Goal: Navigation & Orientation: Locate item on page

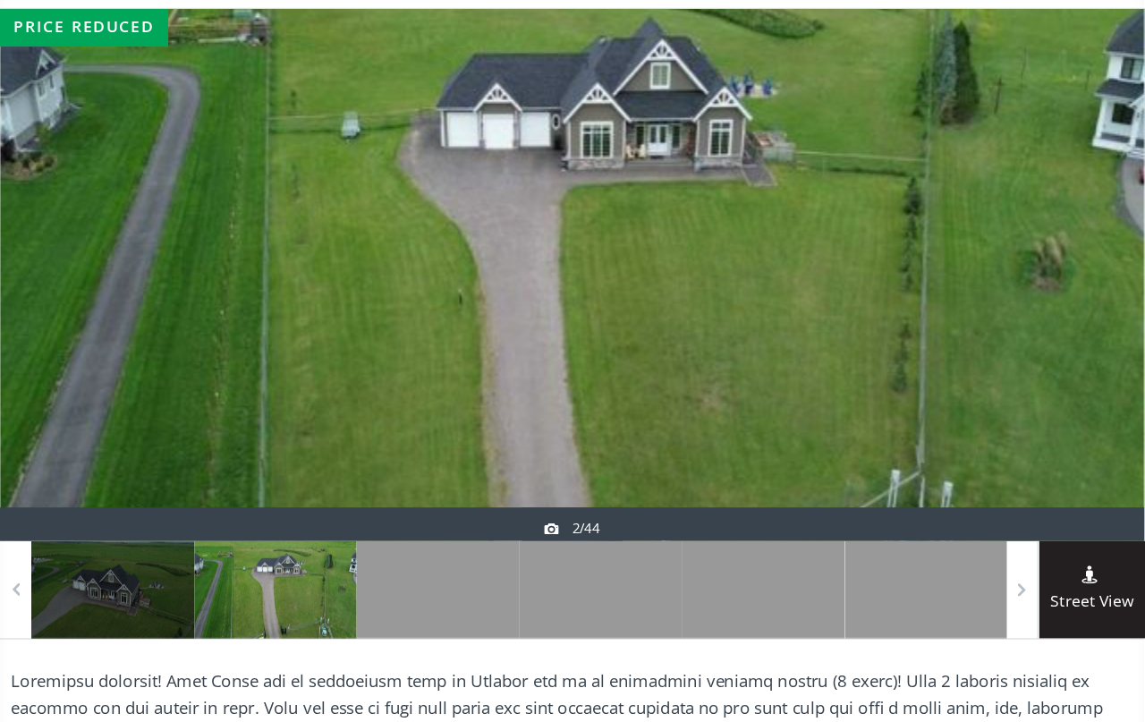
scroll to position [201, 0]
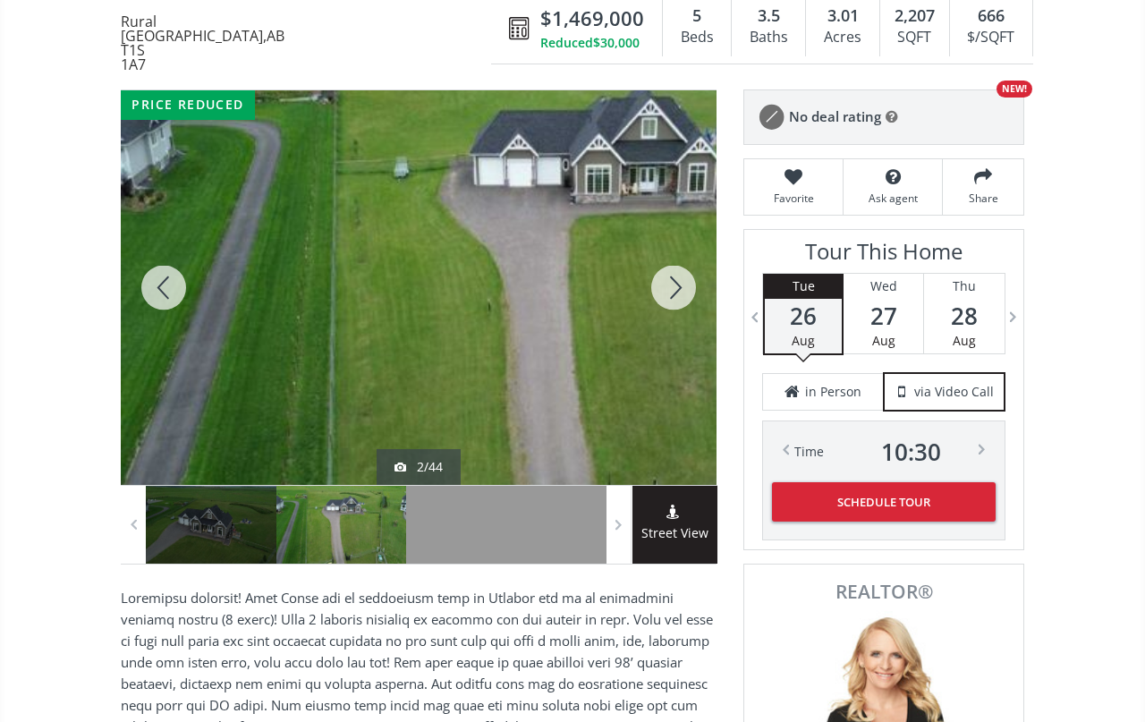
click at [674, 279] on div at bounding box center [674, 287] width 86 height 395
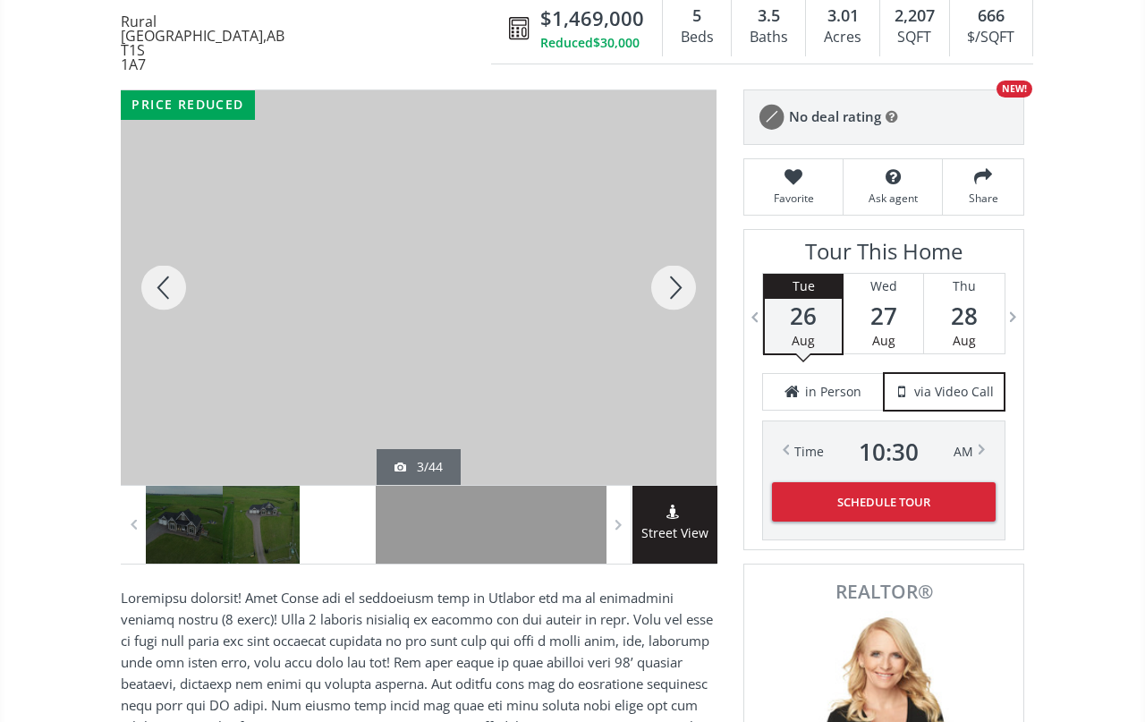
click at [660, 269] on div at bounding box center [674, 287] width 86 height 395
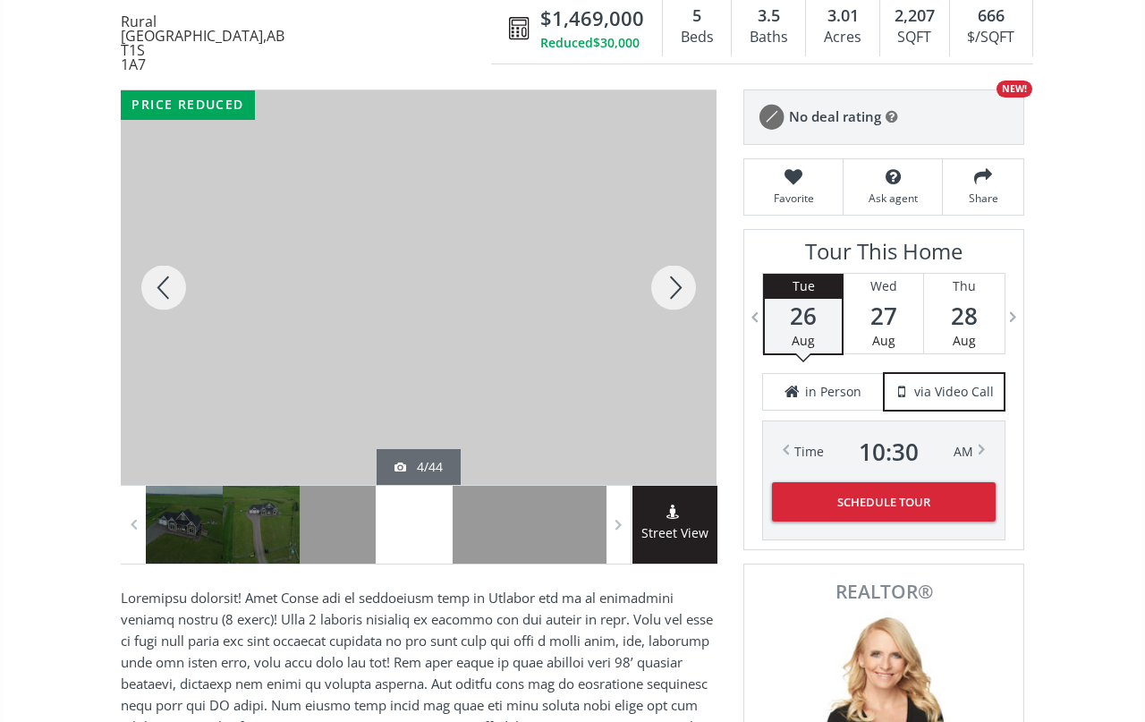
click at [667, 268] on div at bounding box center [674, 287] width 86 height 395
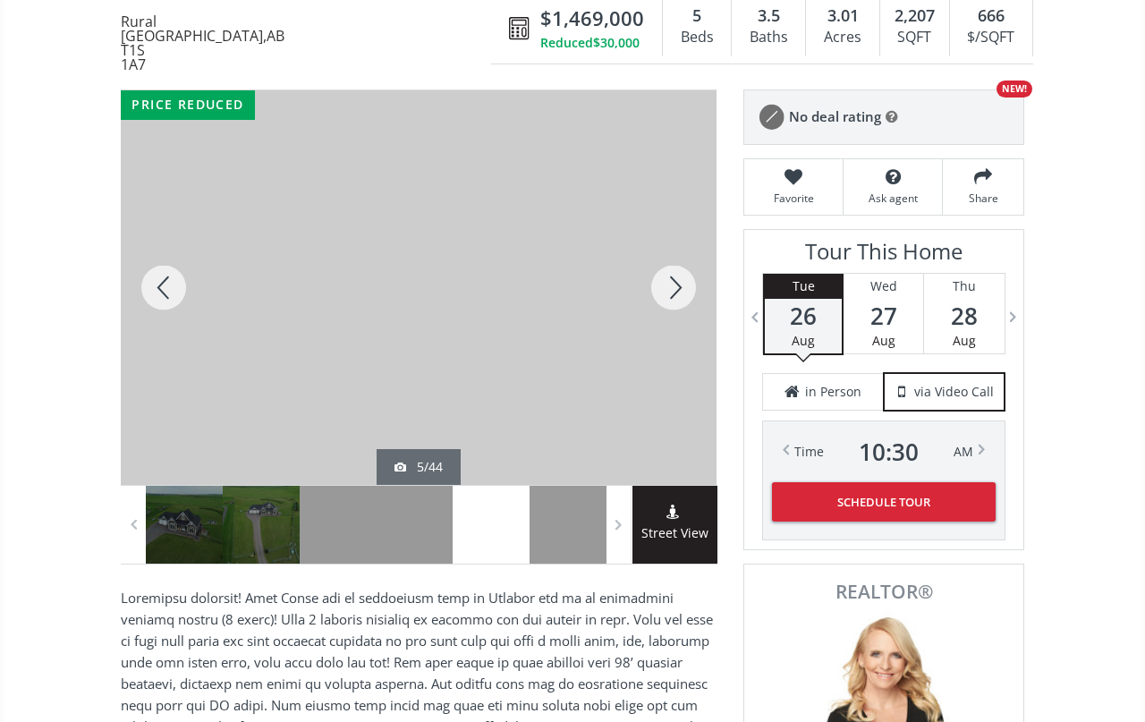
click at [678, 265] on div at bounding box center [674, 287] width 86 height 395
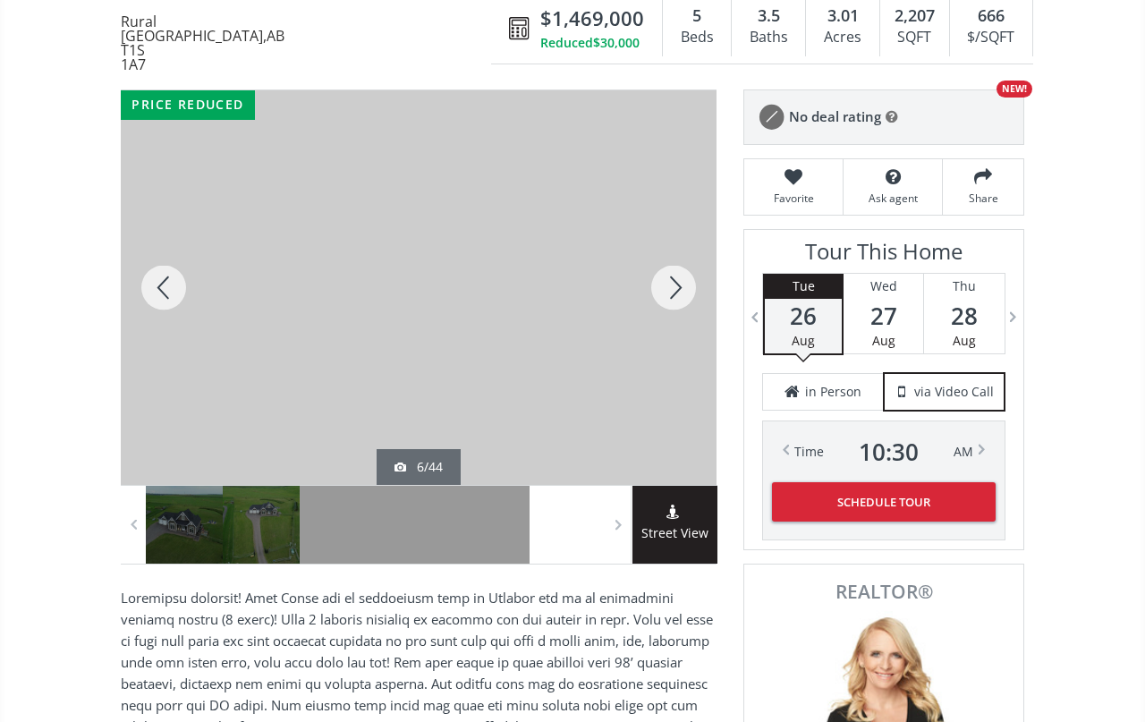
click at [164, 289] on div at bounding box center [164, 287] width 86 height 395
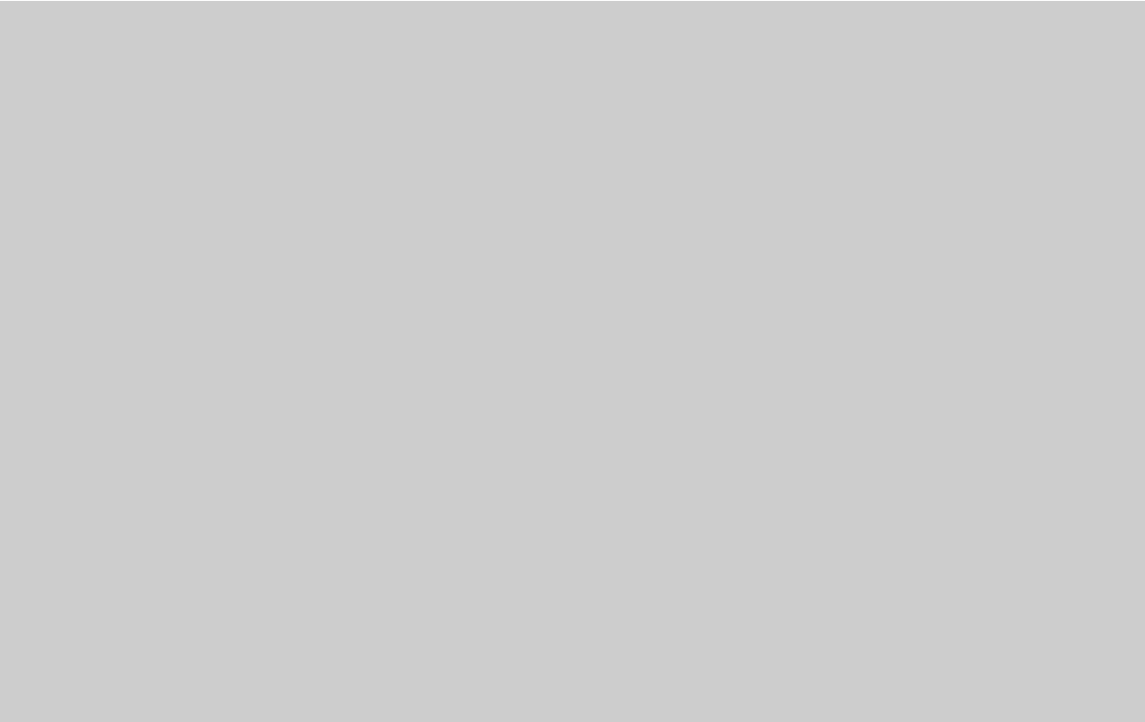
scroll to position [357, 0]
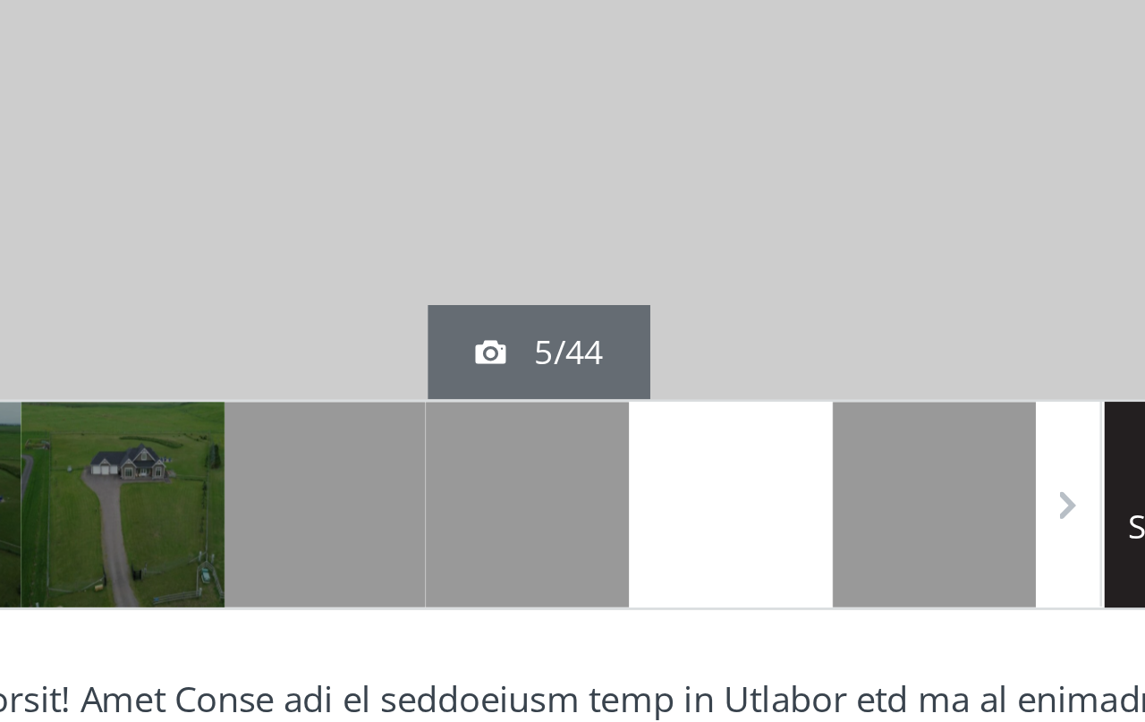
click at [530, 330] on div at bounding box center [568, 369] width 77 height 78
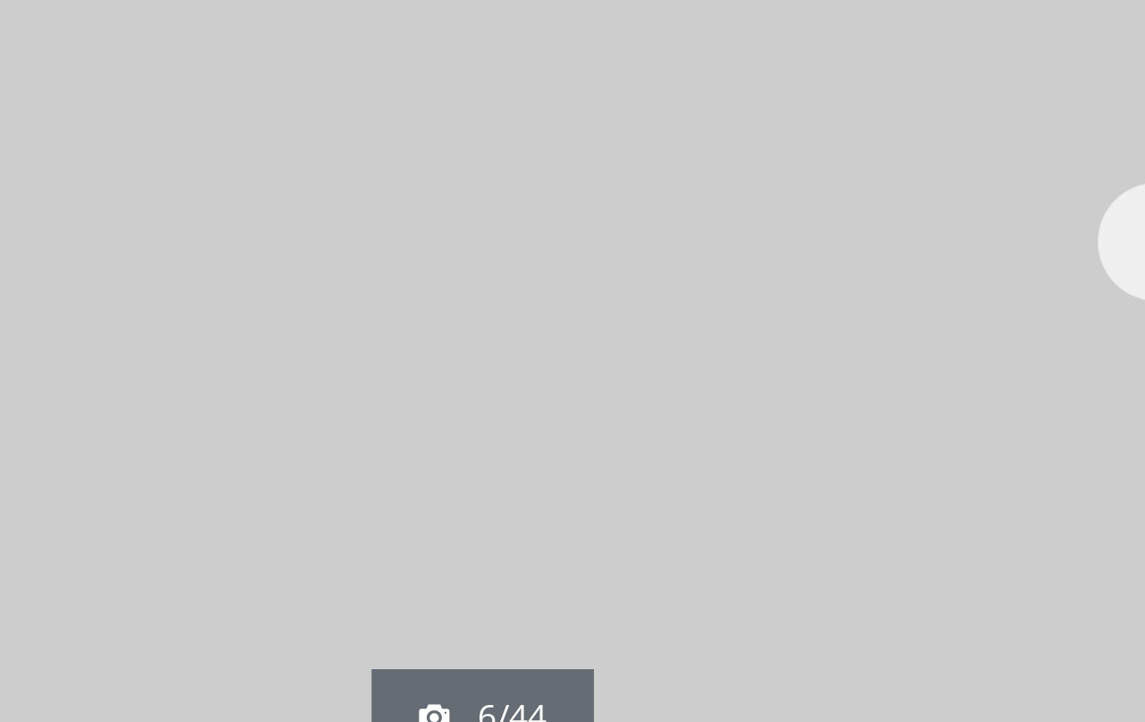
click at [631, 107] on div at bounding box center [674, 132] width 86 height 395
click at [631, 120] on div at bounding box center [674, 132] width 86 height 395
click at [631, 117] on div at bounding box center [674, 132] width 86 height 395
click at [631, 116] on div at bounding box center [674, 132] width 86 height 395
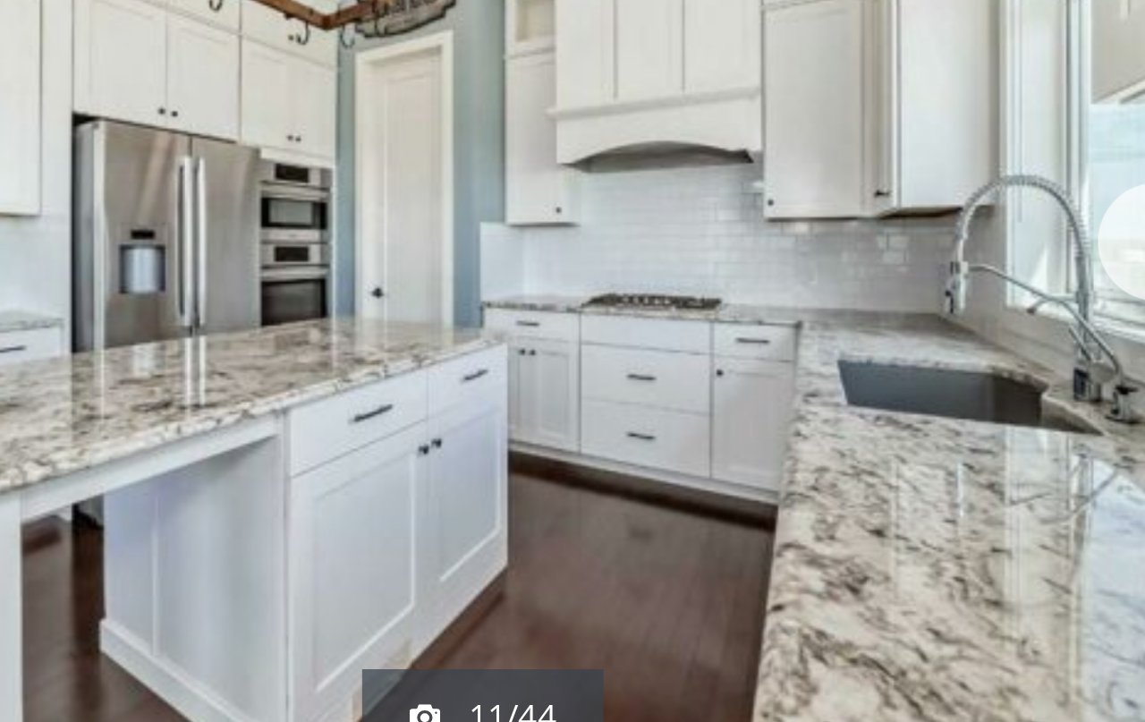
click at [631, 118] on div at bounding box center [674, 132] width 86 height 395
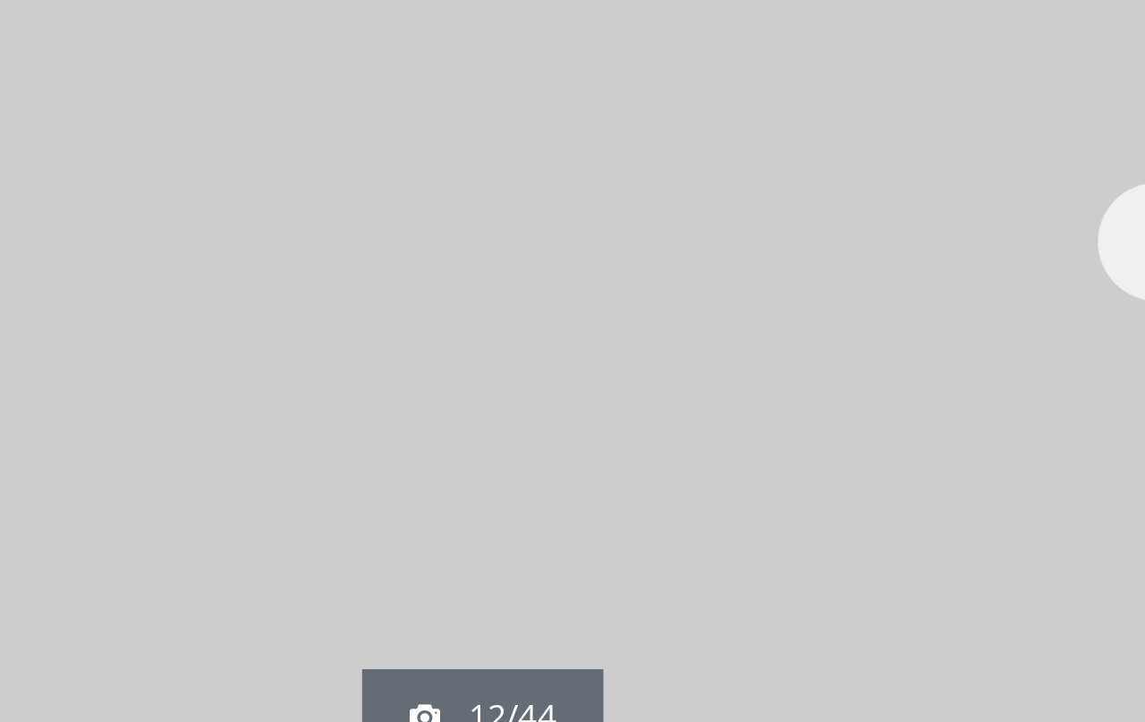
click at [393, 118] on div at bounding box center [419, 132] width 596 height 395
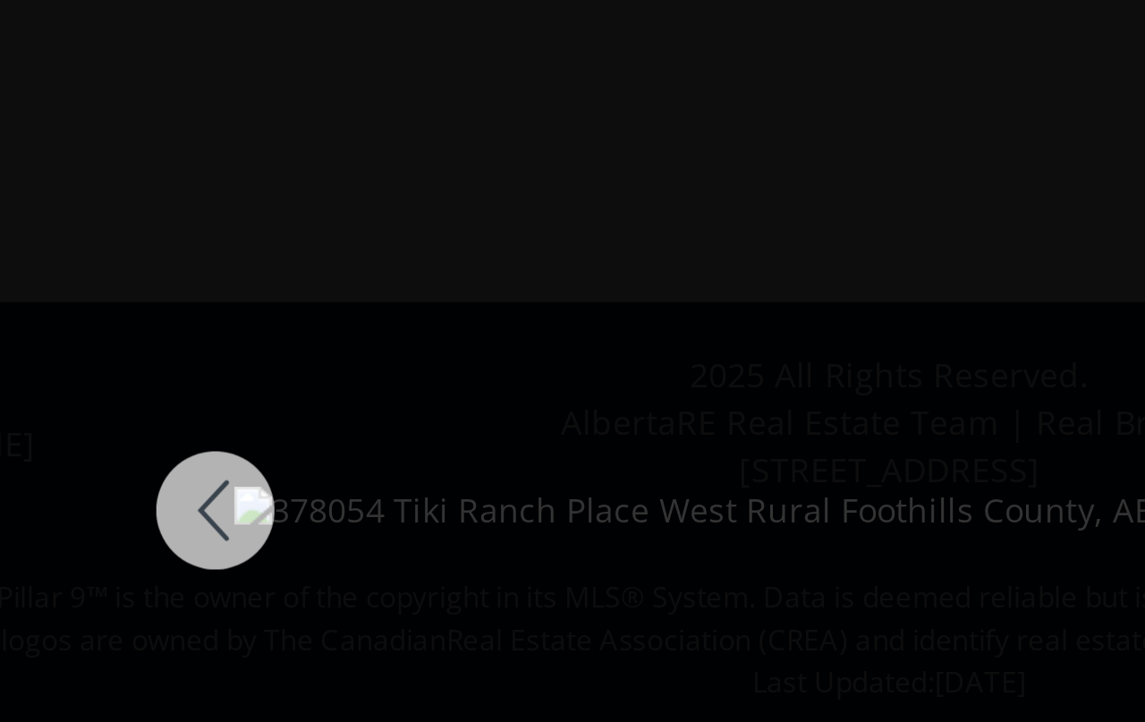
scroll to position [81, 0]
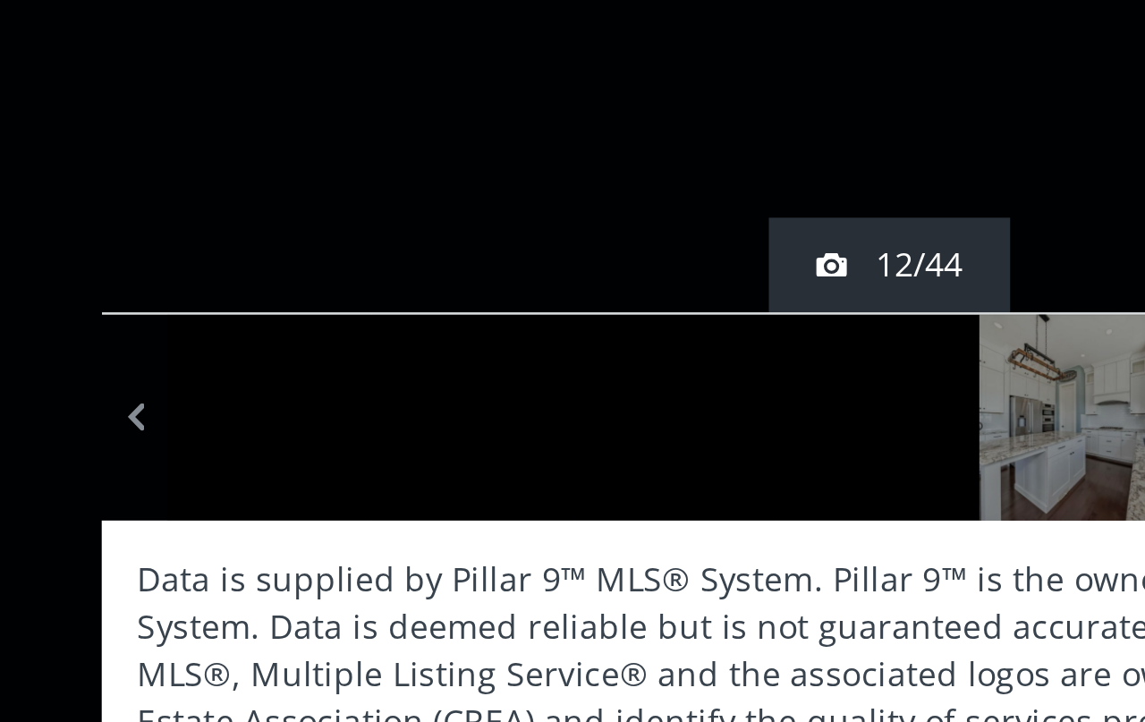
click at [607, 436] on div at bounding box center [645, 475] width 77 height 78
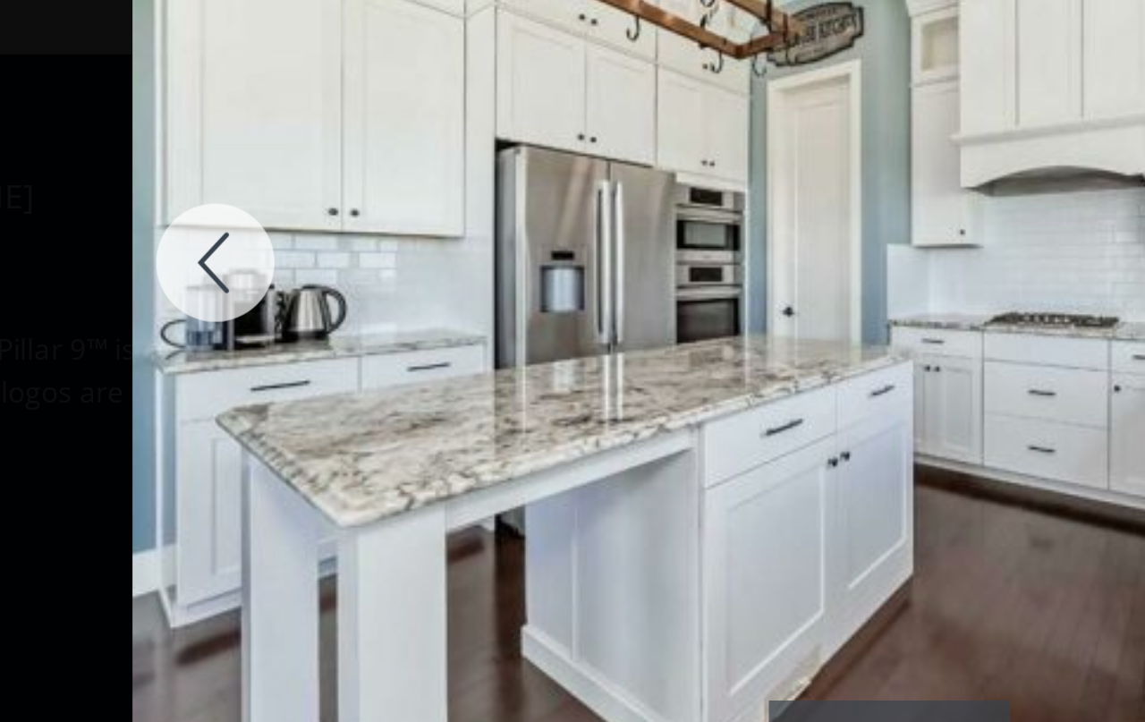
click at [401, 116] on img at bounding box center [572, 233] width 573 height 429
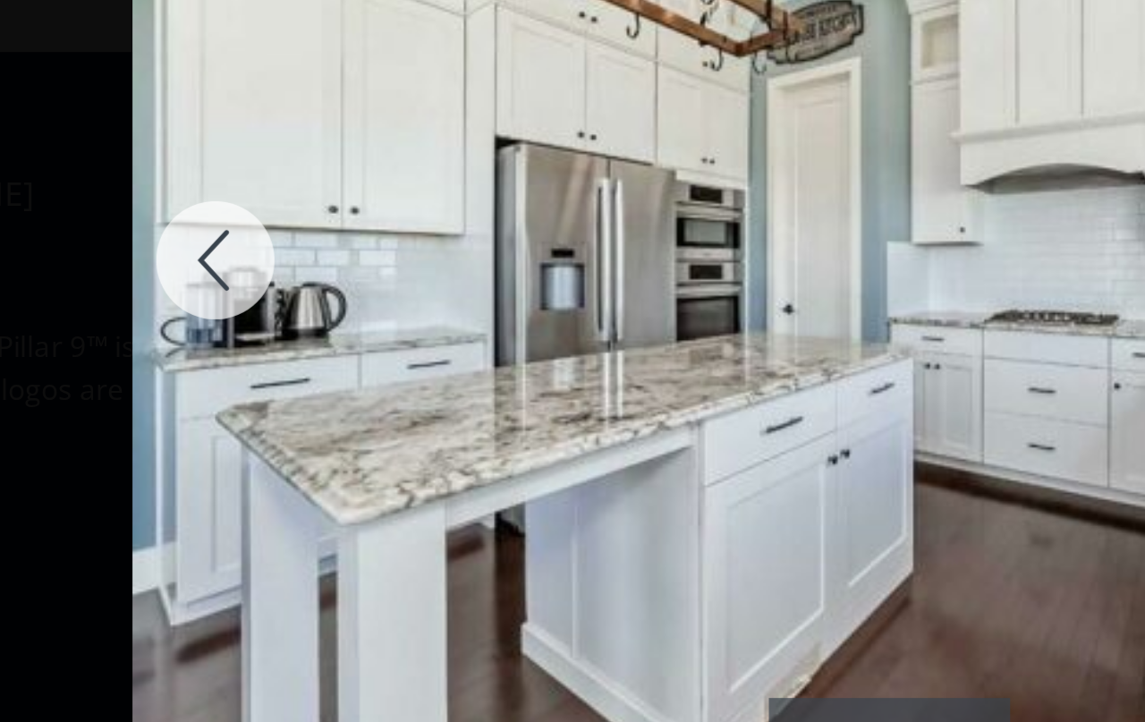
click at [391, 111] on img at bounding box center [572, 233] width 573 height 429
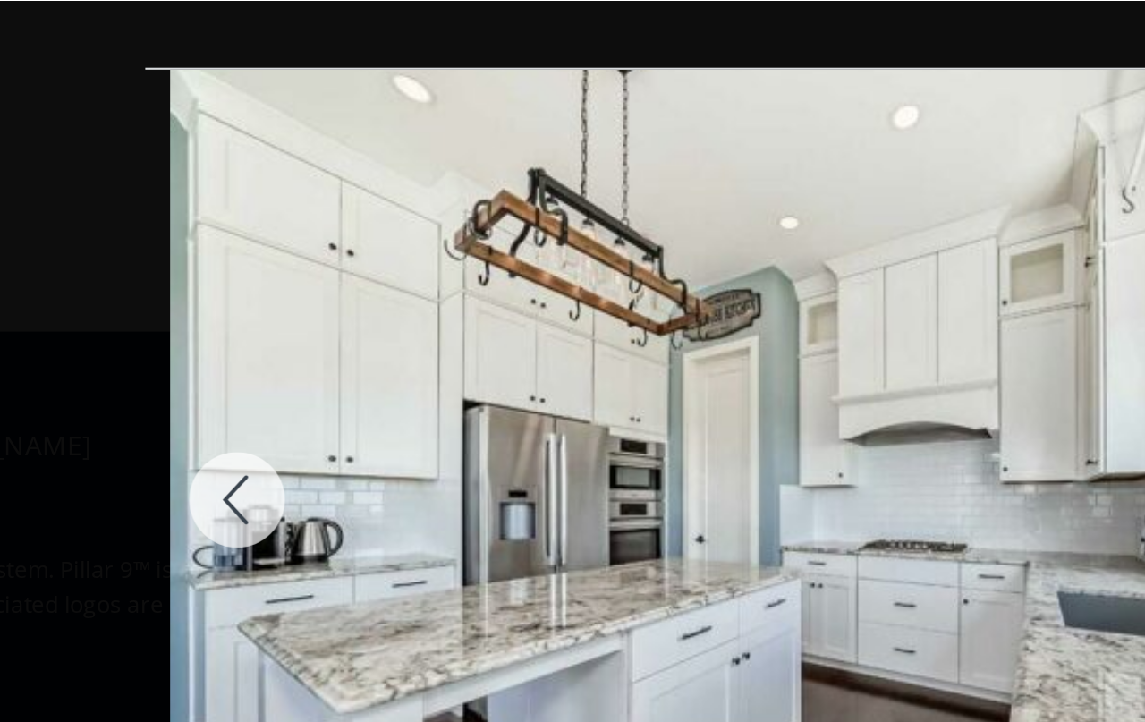
scroll to position [52, 0]
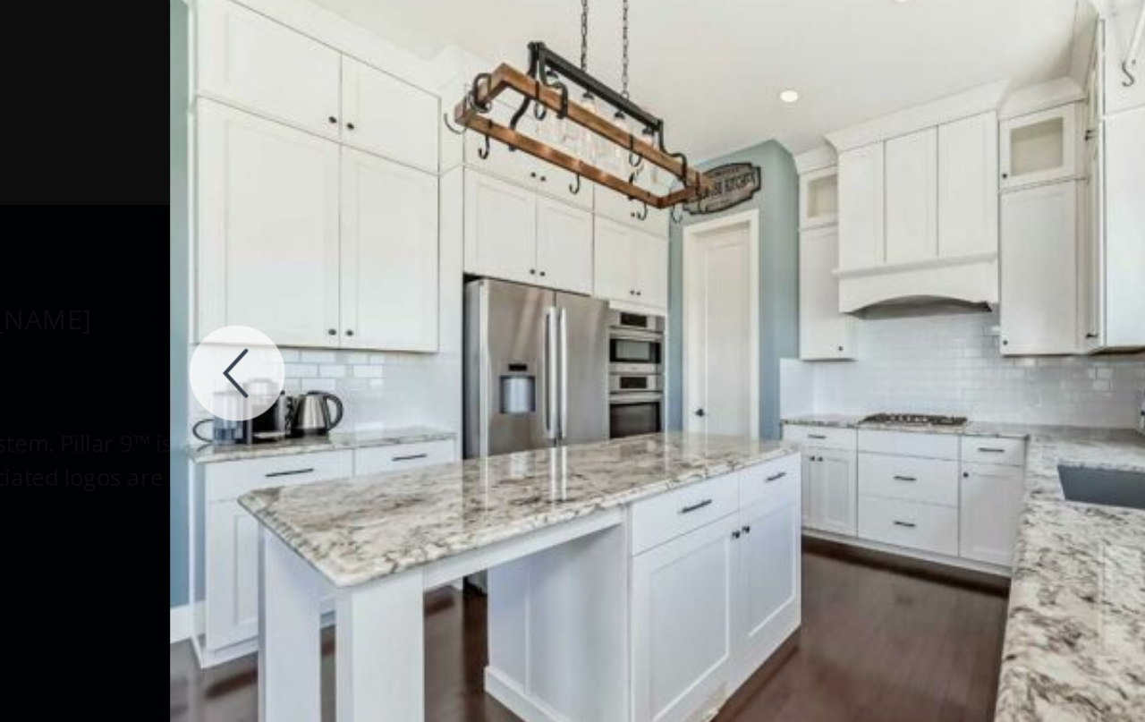
click at [275, 166] on div at bounding box center [318, 233] width 86 height 403
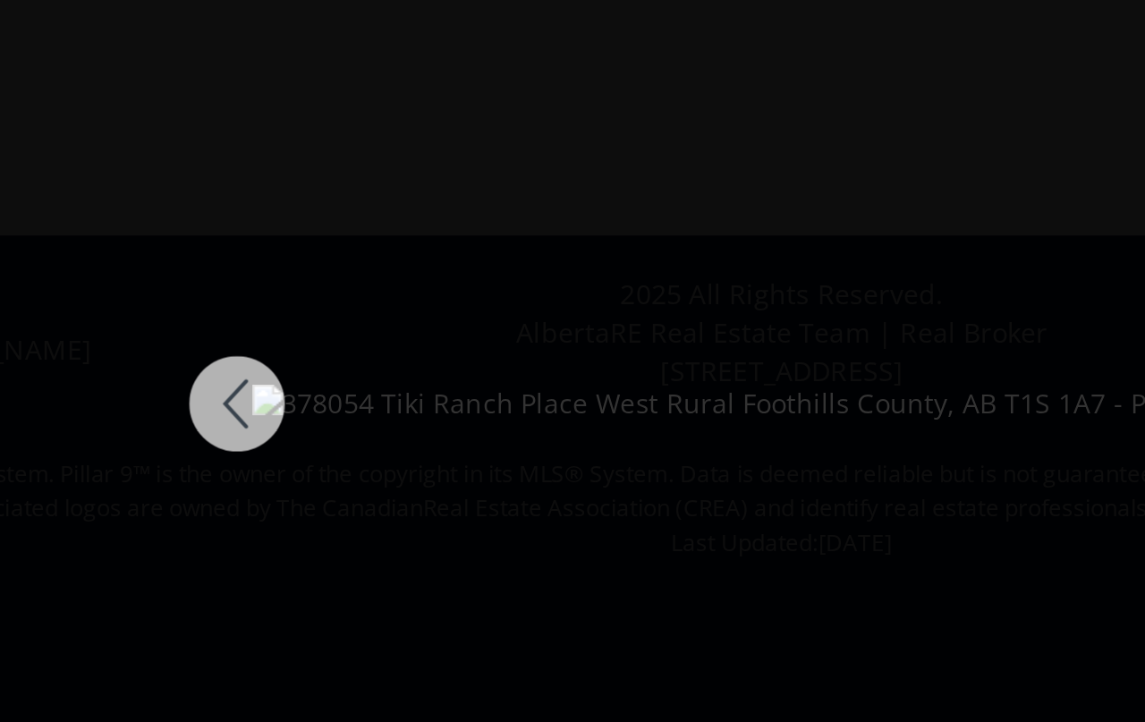
click at [275, 187] on div at bounding box center [318, 233] width 86 height 403
click at [472, 225] on img at bounding box center [572, 234] width 489 height 18
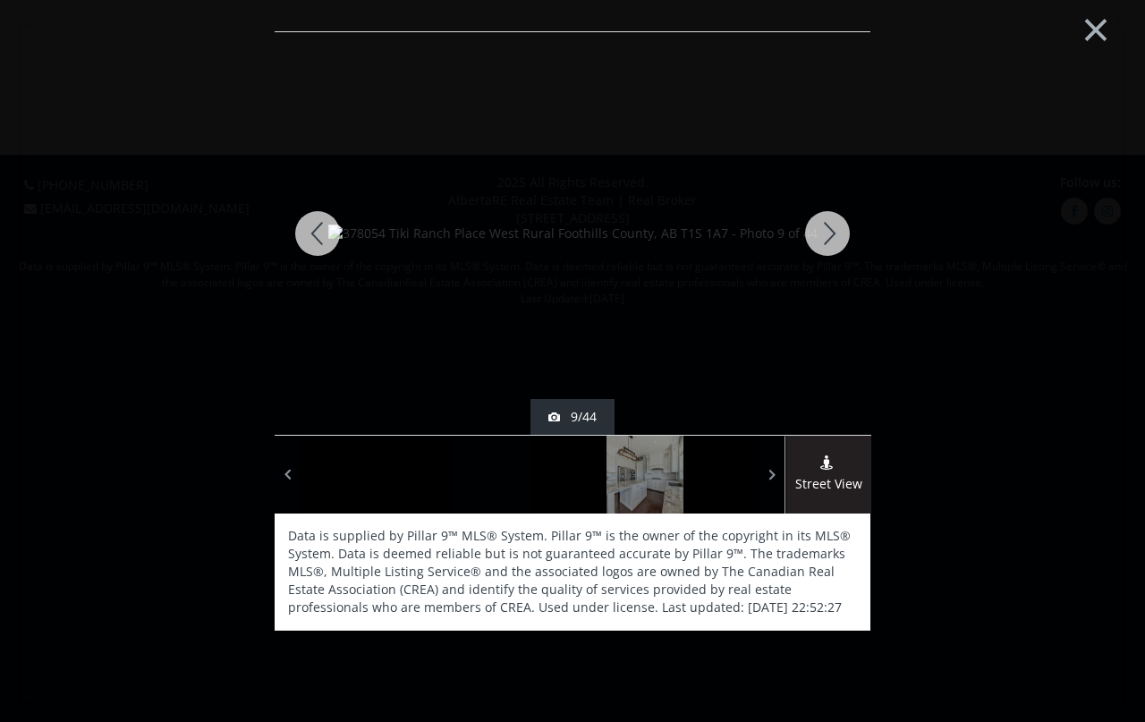
click at [813, 231] on div at bounding box center [828, 233] width 86 height 403
click at [844, 233] on div at bounding box center [828, 233] width 86 height 403
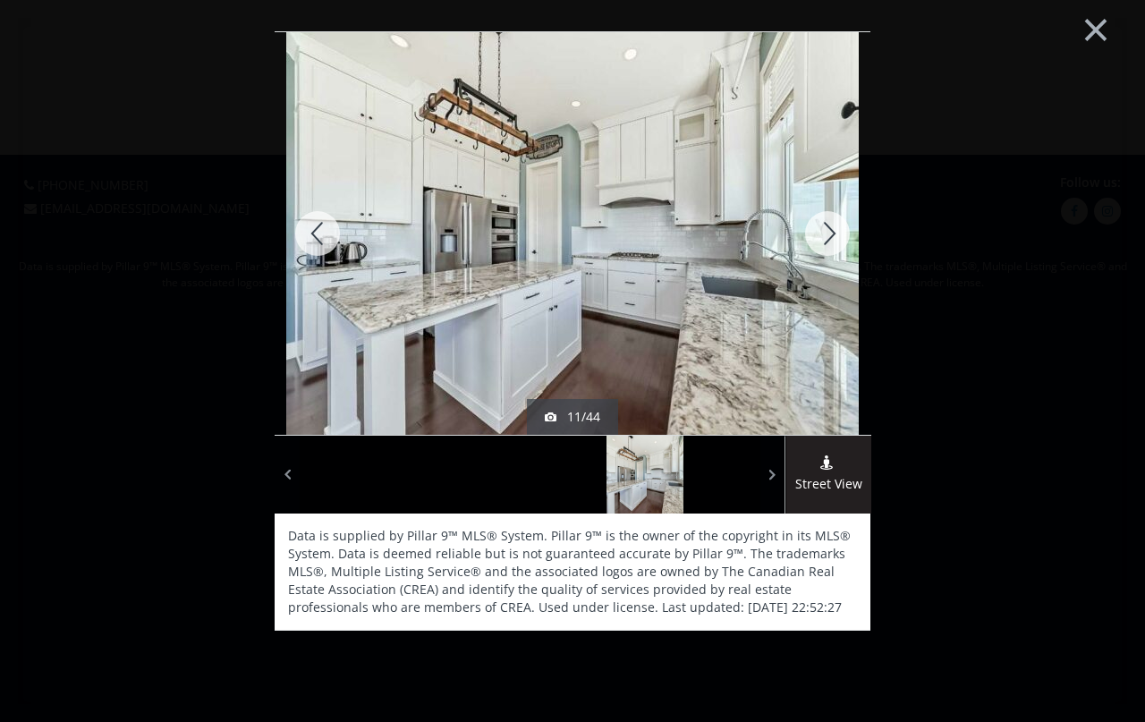
click at [848, 226] on div at bounding box center [828, 233] width 86 height 403
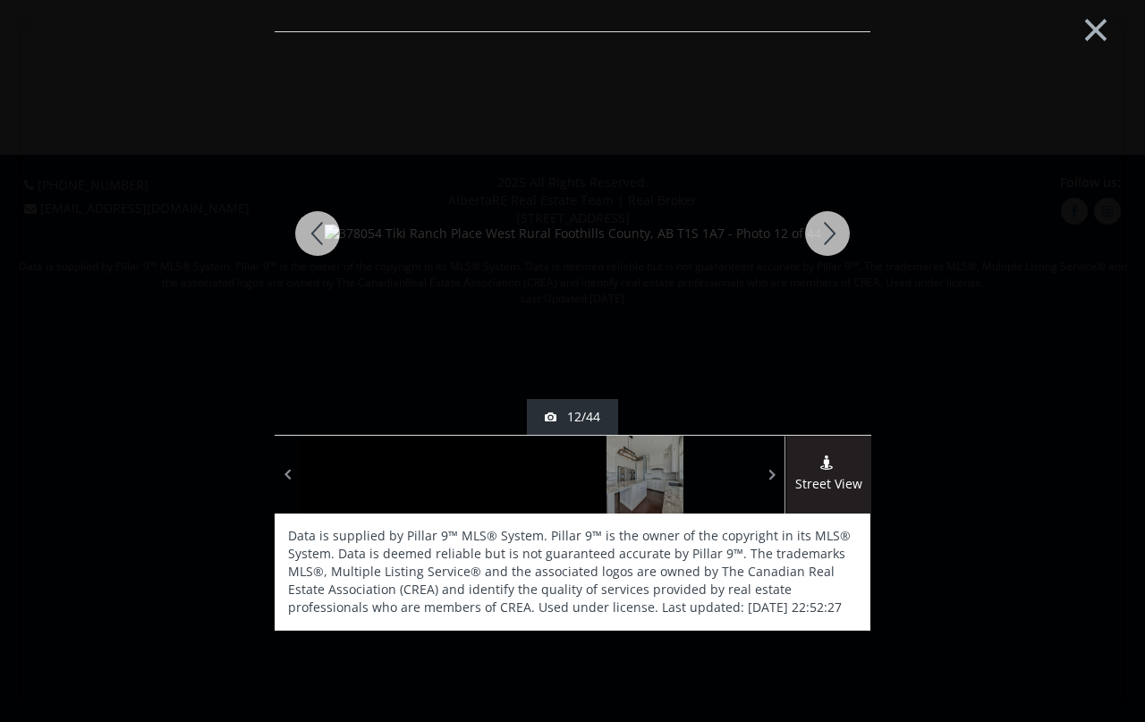
click at [843, 227] on div at bounding box center [828, 233] width 86 height 403
click at [845, 228] on div at bounding box center [828, 233] width 86 height 403
click at [837, 231] on div at bounding box center [828, 233] width 86 height 403
click at [839, 227] on div at bounding box center [828, 233] width 86 height 403
click at [835, 235] on div at bounding box center [828, 233] width 86 height 403
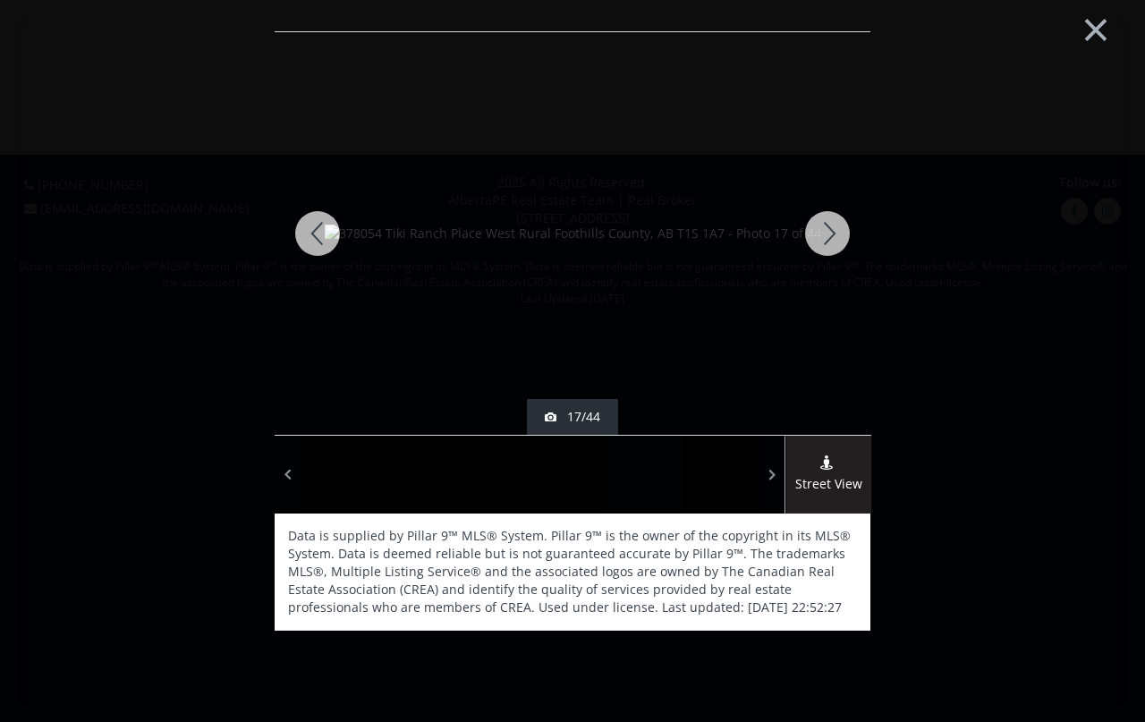
click at [841, 229] on div at bounding box center [828, 233] width 86 height 403
click at [845, 224] on div at bounding box center [828, 233] width 86 height 403
click at [844, 224] on div at bounding box center [828, 233] width 86 height 403
click at [845, 222] on div at bounding box center [828, 233] width 86 height 403
click at [839, 225] on div at bounding box center [828, 233] width 86 height 403
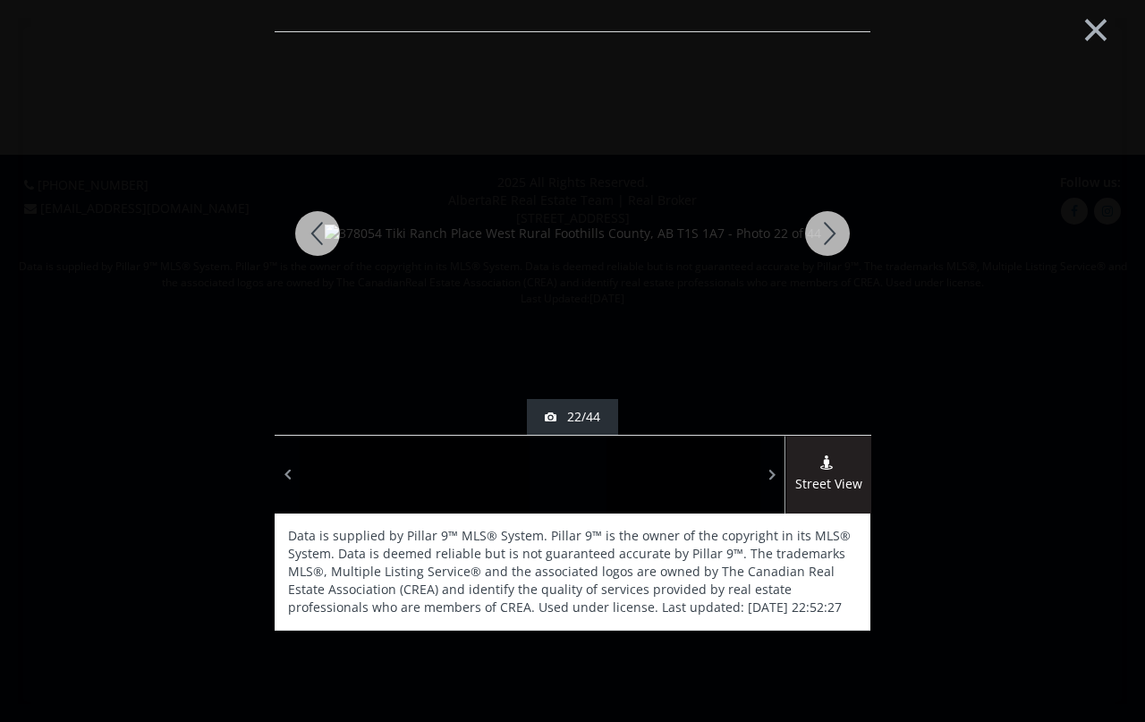
click at [842, 222] on div at bounding box center [828, 233] width 86 height 403
click at [844, 219] on div at bounding box center [828, 233] width 86 height 403
click at [842, 219] on div at bounding box center [828, 233] width 86 height 403
click at [841, 217] on div at bounding box center [828, 233] width 86 height 403
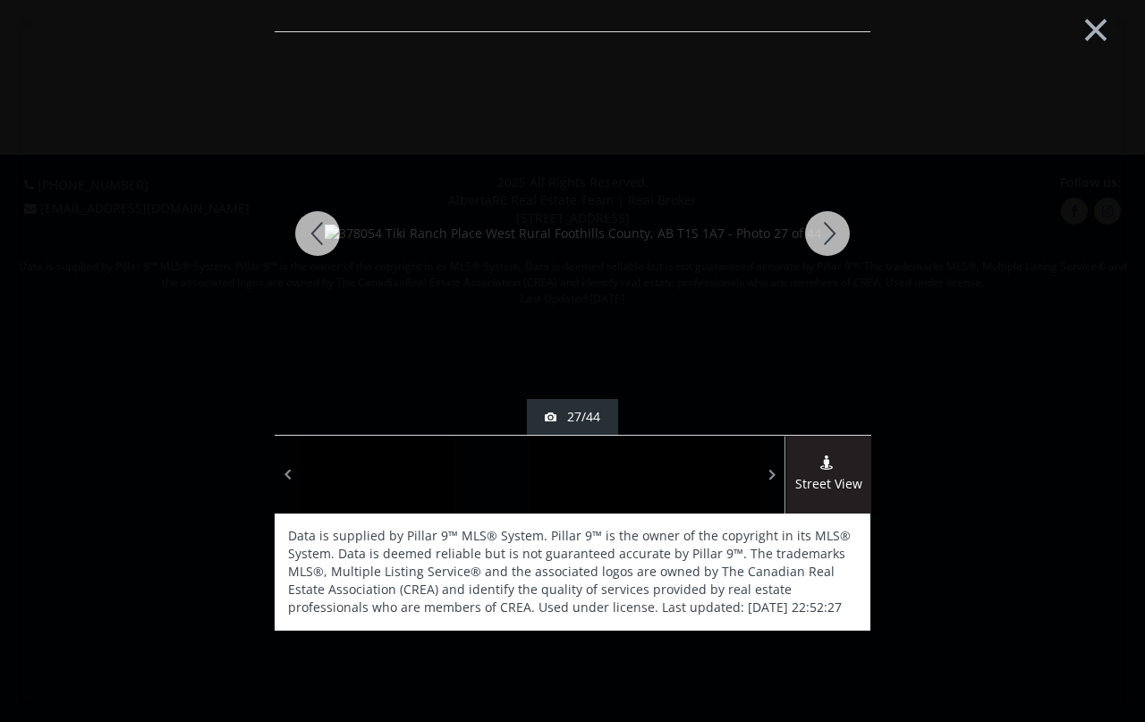
click at [846, 212] on div at bounding box center [828, 233] width 86 height 403
click at [837, 220] on div at bounding box center [828, 233] width 86 height 403
click at [837, 222] on div at bounding box center [828, 233] width 86 height 403
click at [834, 225] on div at bounding box center [828, 233] width 86 height 403
click at [842, 225] on div at bounding box center [828, 233] width 86 height 403
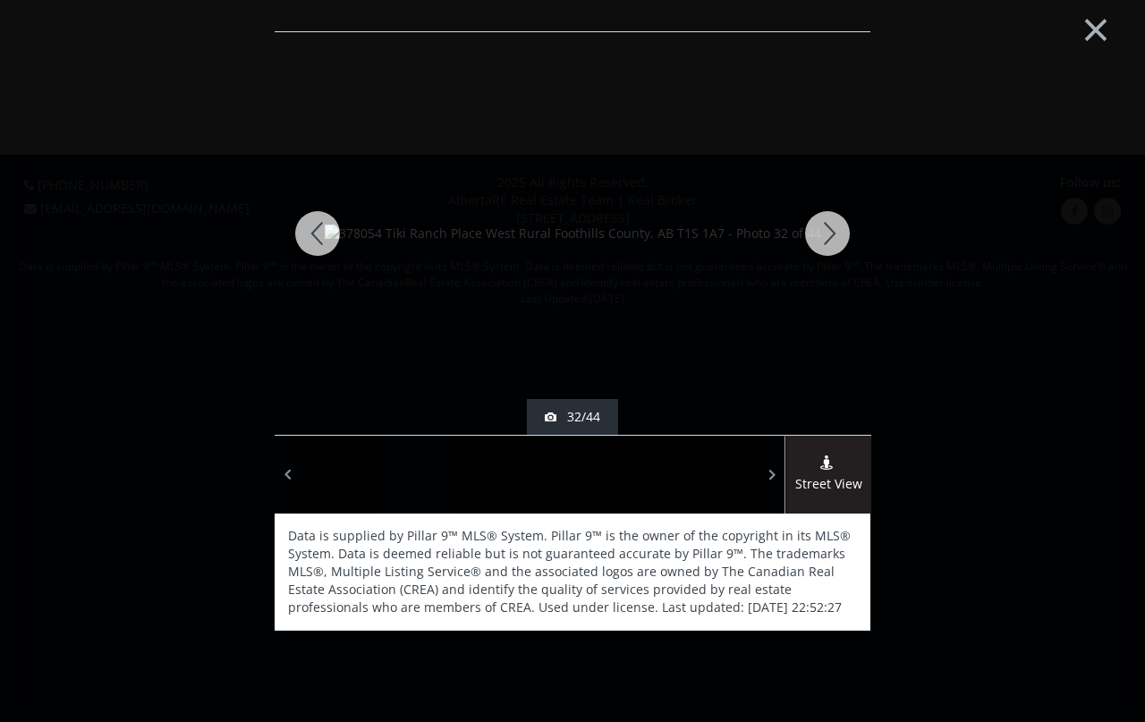
click at [837, 229] on div at bounding box center [828, 233] width 86 height 403
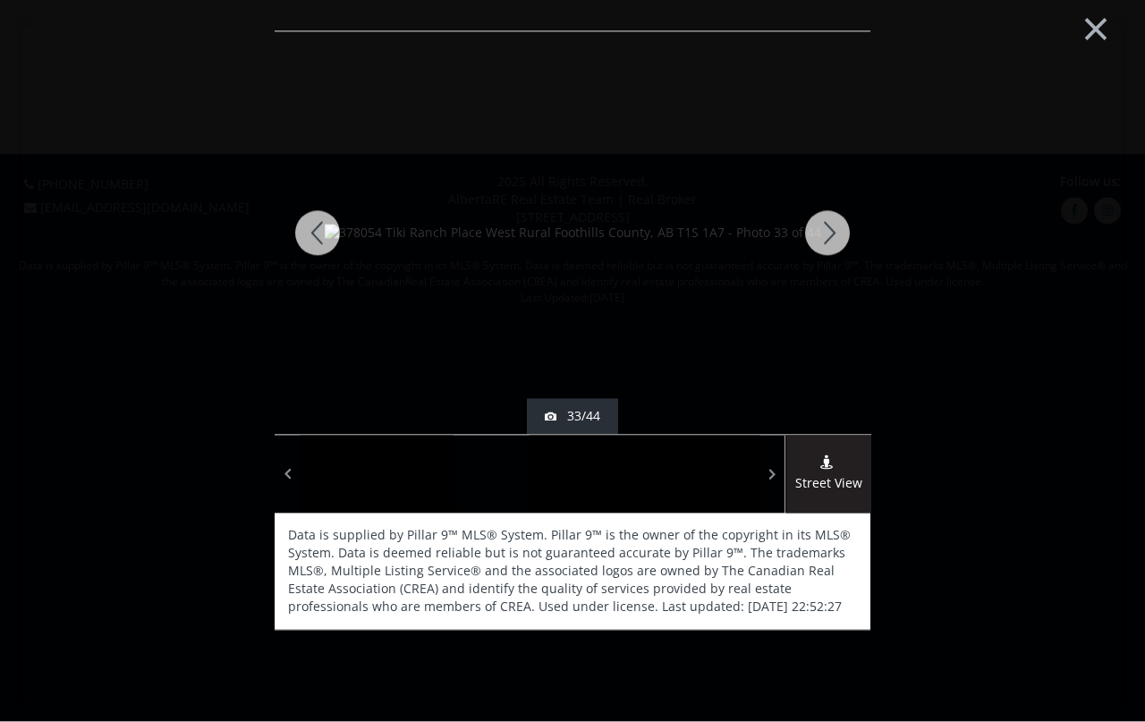
scroll to position [25, 0]
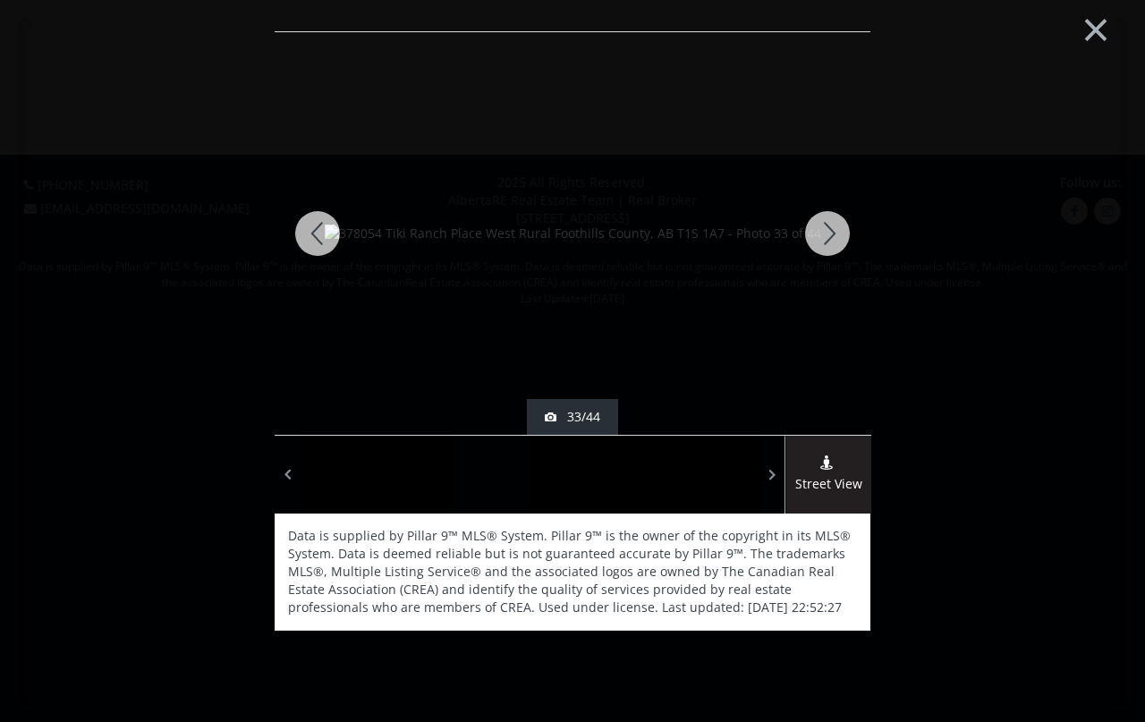
click at [820, 249] on div at bounding box center [828, 233] width 86 height 403
click at [812, 209] on div at bounding box center [828, 233] width 86 height 403
click at [817, 218] on div at bounding box center [828, 233] width 86 height 403
click at [831, 222] on div at bounding box center [828, 233] width 86 height 403
click at [825, 215] on div at bounding box center [828, 233] width 86 height 403
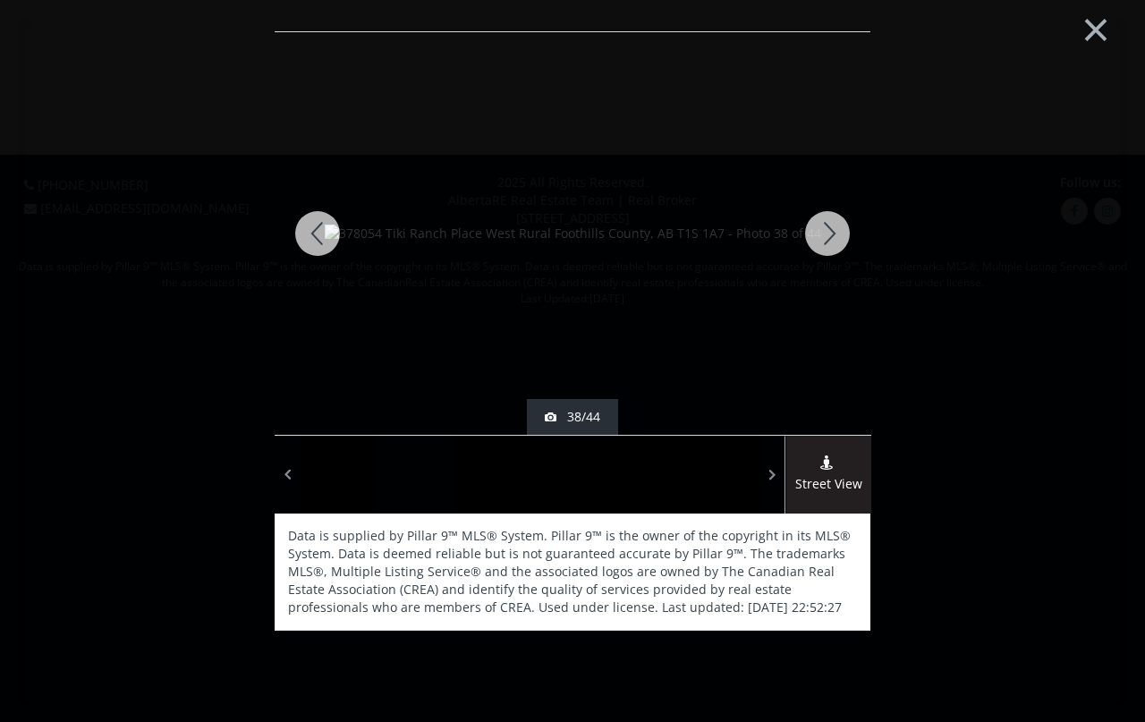
click at [823, 220] on div at bounding box center [828, 233] width 86 height 403
click at [832, 218] on div at bounding box center [828, 233] width 86 height 403
click at [826, 214] on div at bounding box center [828, 233] width 86 height 403
click at [820, 225] on div at bounding box center [828, 233] width 86 height 403
click at [826, 224] on div at bounding box center [828, 233] width 86 height 403
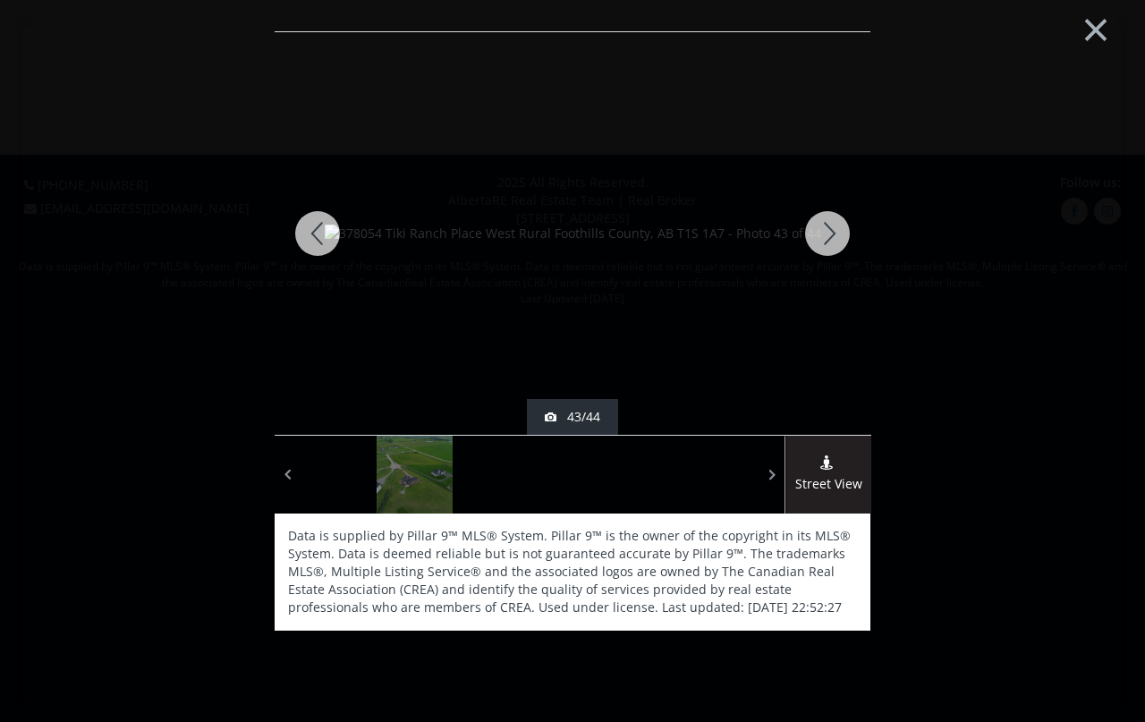
click at [826, 201] on div at bounding box center [828, 233] width 86 height 403
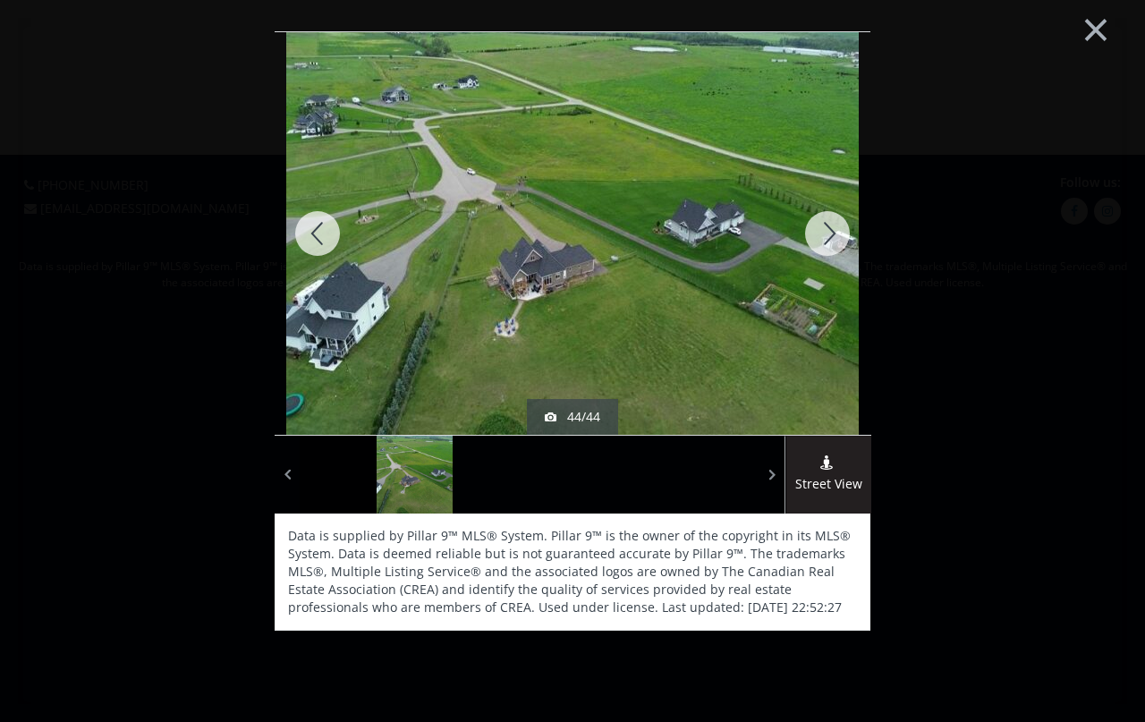
click at [915, 31] on button "×" at bounding box center [1096, 27] width 98 height 73
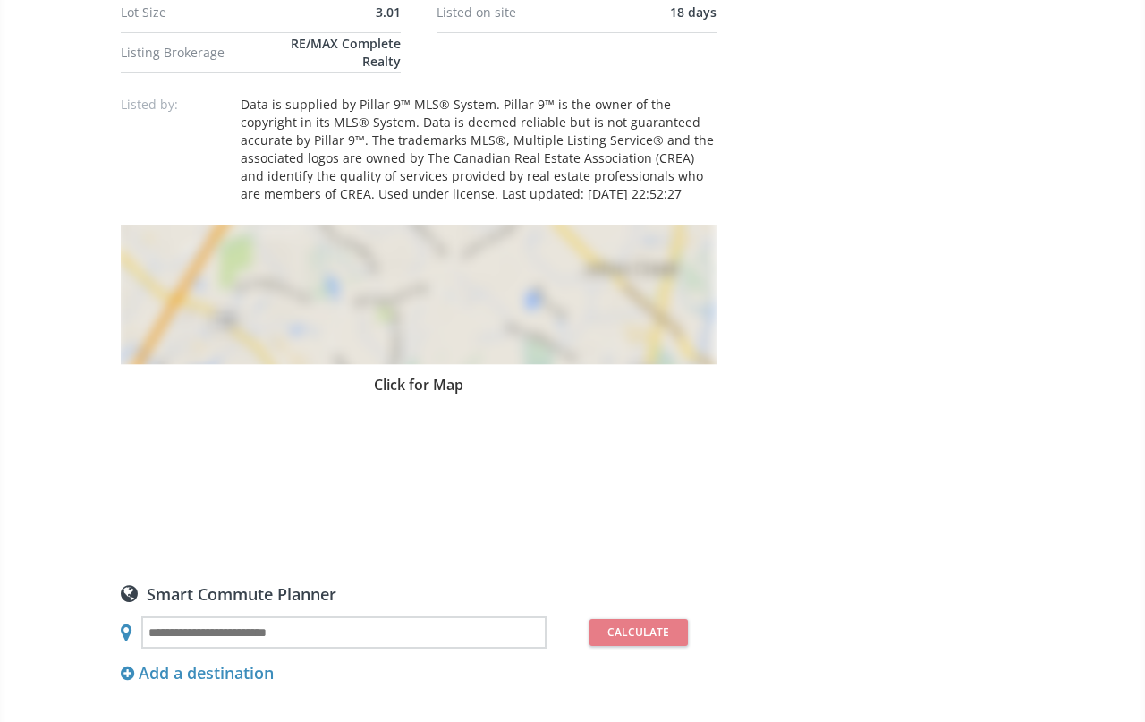
scroll to position [1387, 0]
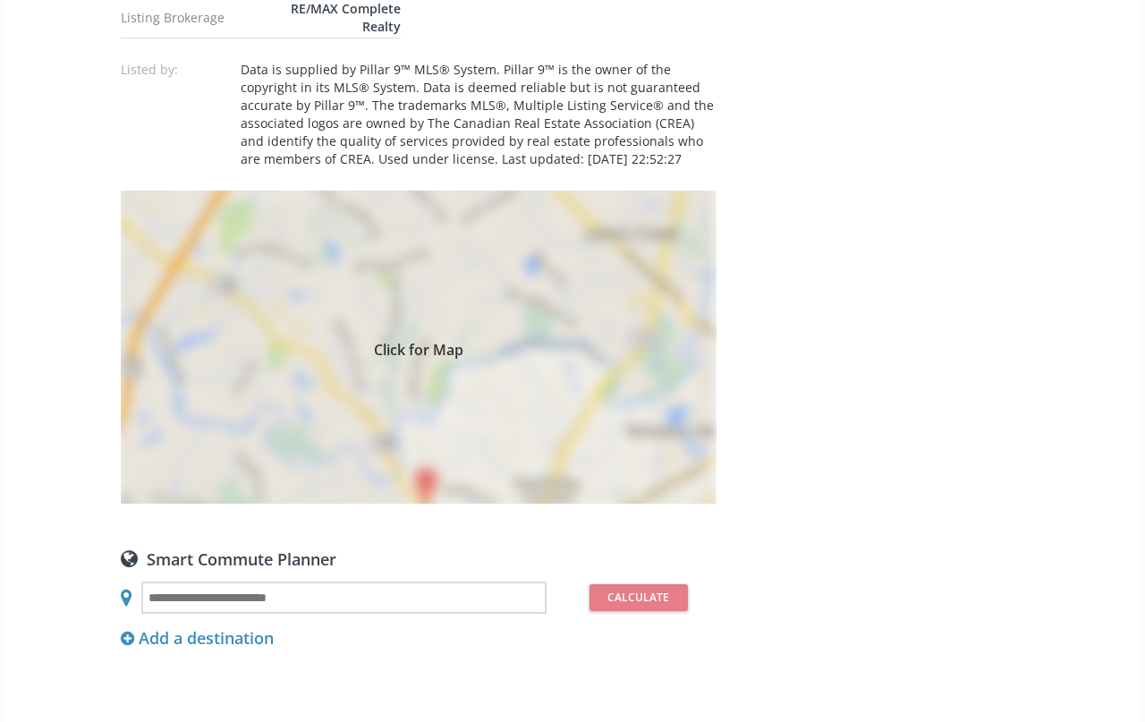
click at [236, 364] on div "Click for Map" at bounding box center [419, 347] width 596 height 313
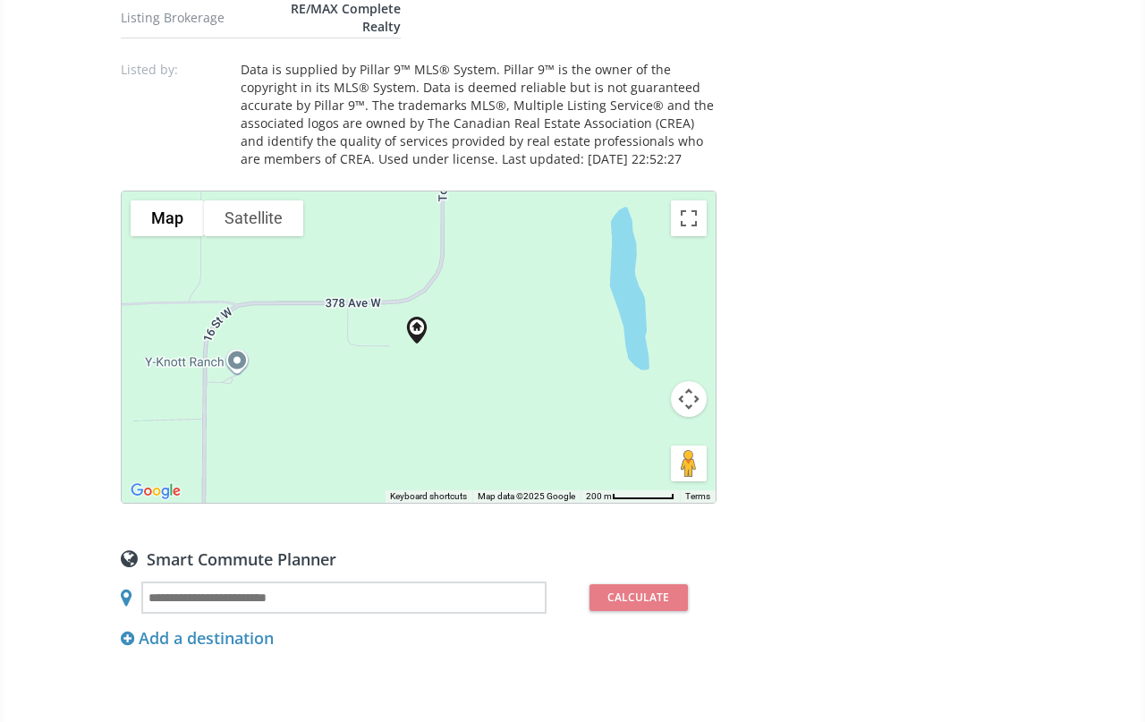
click at [666, 425] on div at bounding box center [419, 346] width 594 height 311
click at [679, 417] on button "Map camera controls" at bounding box center [689, 399] width 36 height 36
click at [634, 462] on button "Zoom out" at bounding box center [644, 444] width 36 height 36
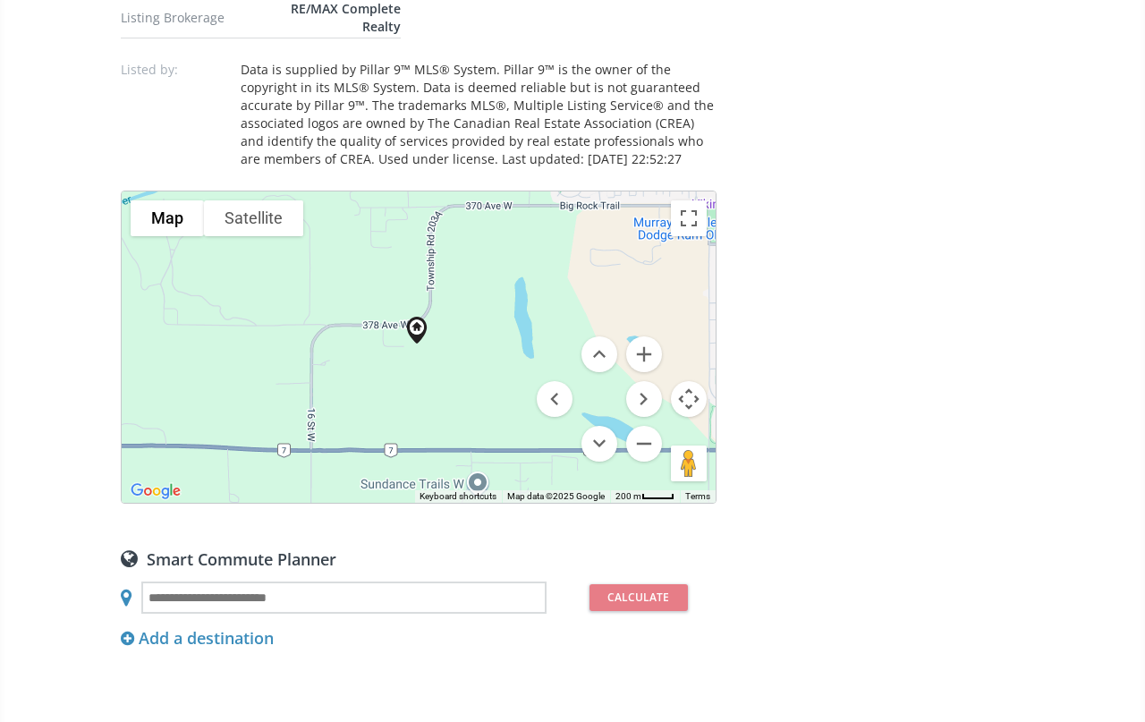
click at [645, 462] on button "Zoom out" at bounding box center [644, 444] width 36 height 36
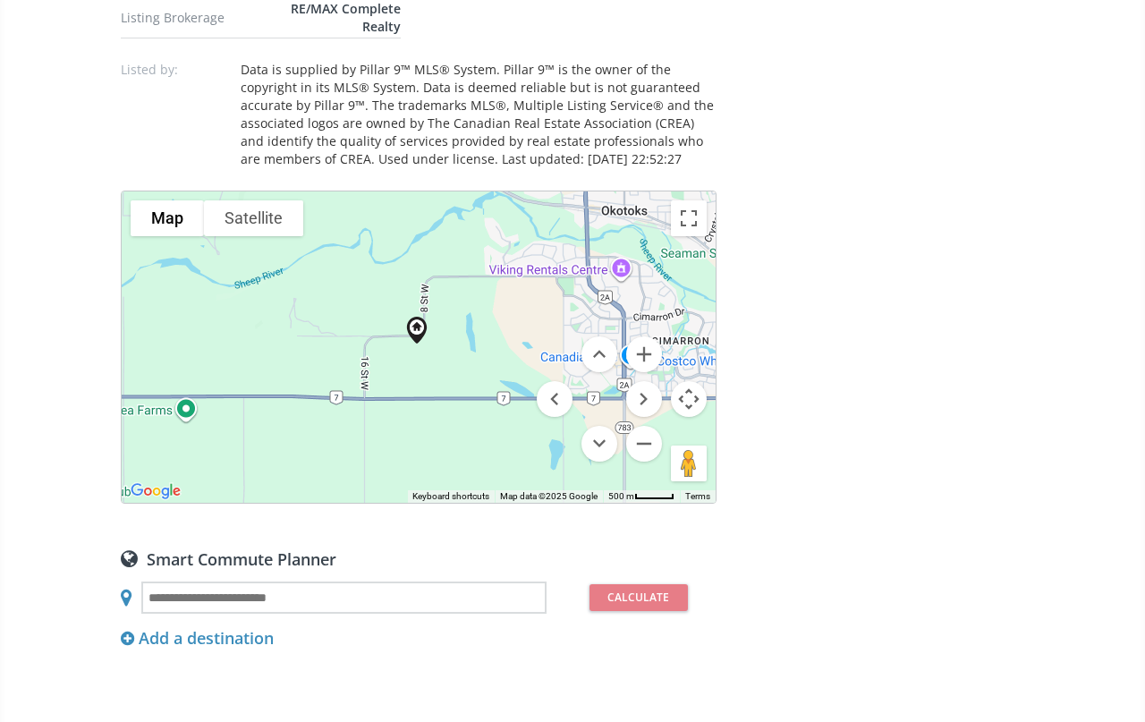
scroll to position [1317, 0]
